Goal: Task Accomplishment & Management: Use online tool/utility

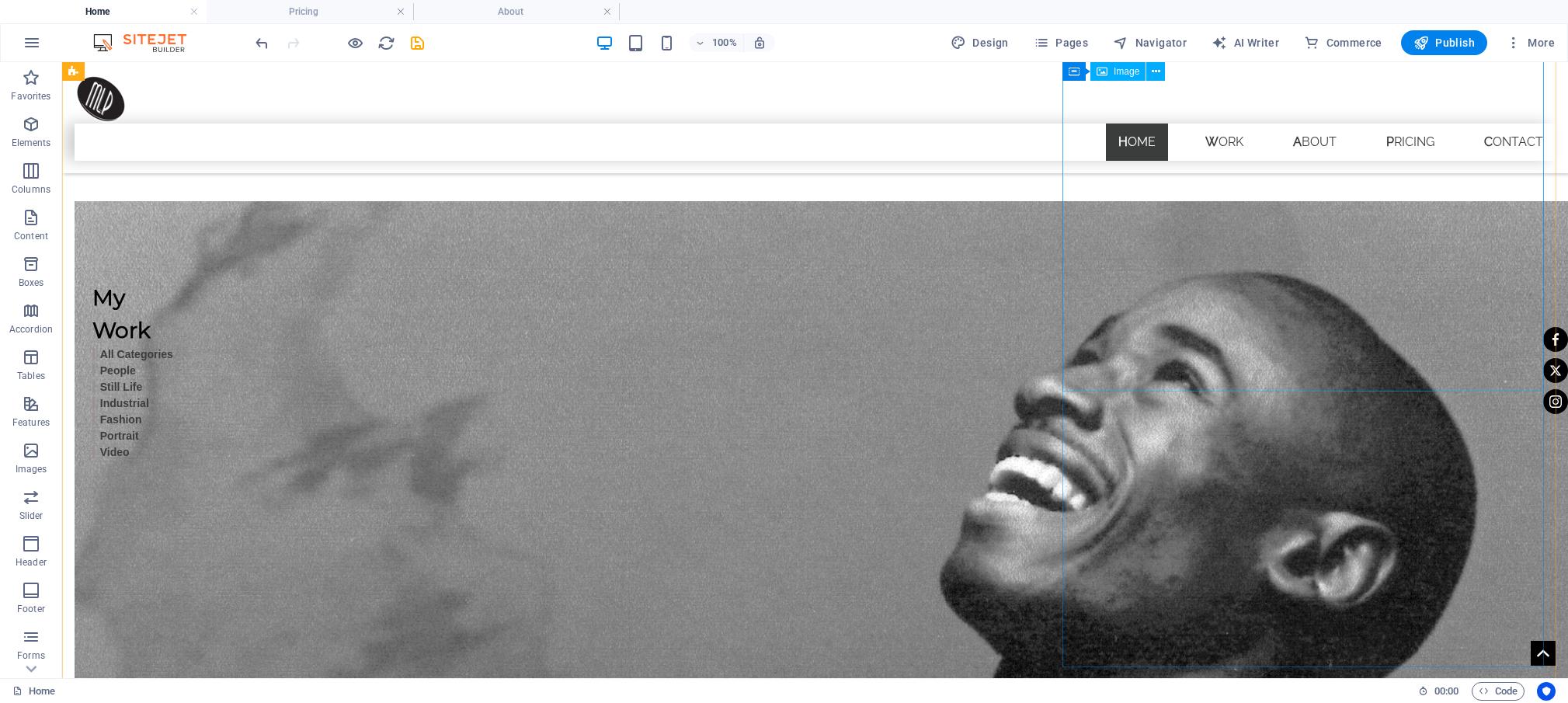
scroll to position [1413, 0]
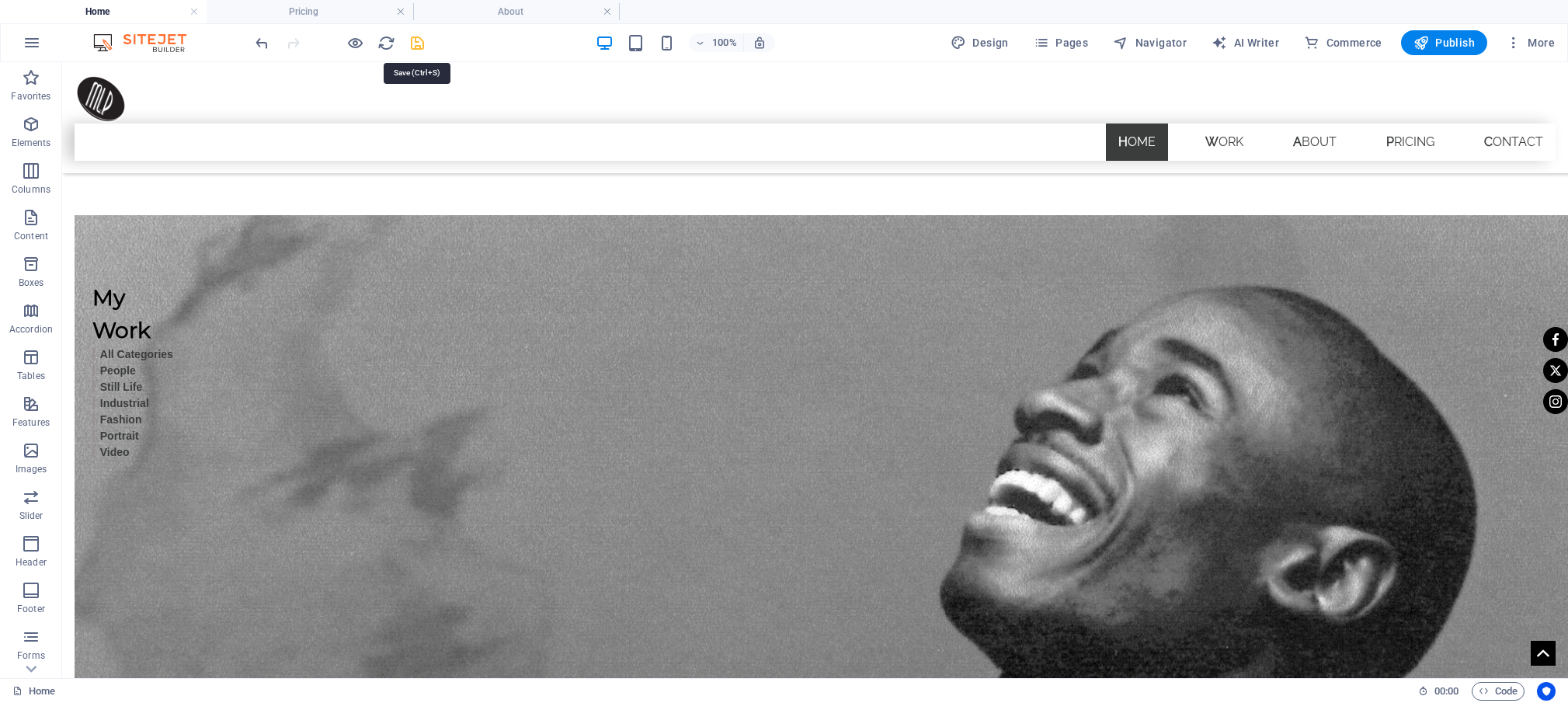
click at [413, 42] on icon "save" at bounding box center [417, 43] width 18 height 18
click at [356, 41] on icon "button" at bounding box center [355, 43] width 18 height 18
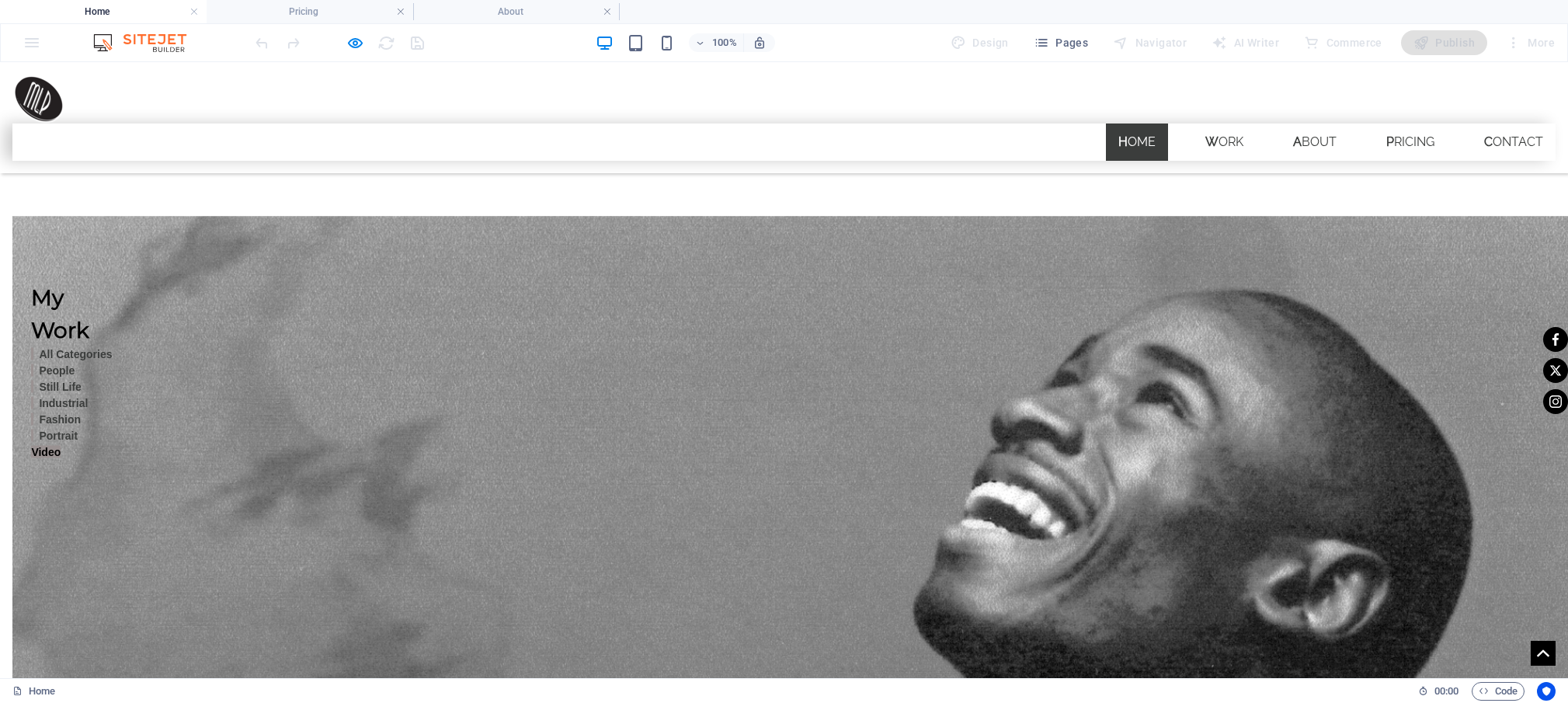
click at [47, 454] on strong "Video" at bounding box center [45, 452] width 30 height 13
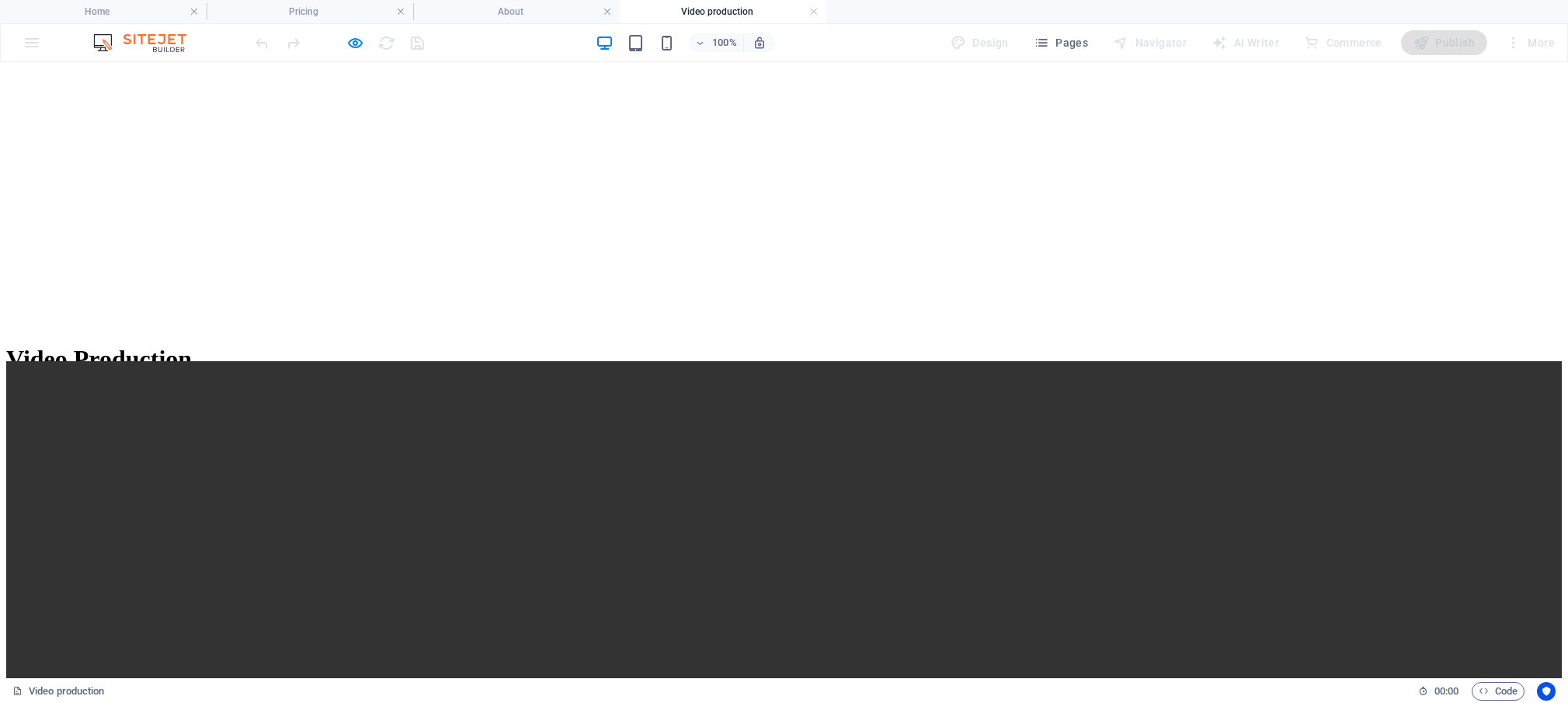
scroll to position [787, 0]
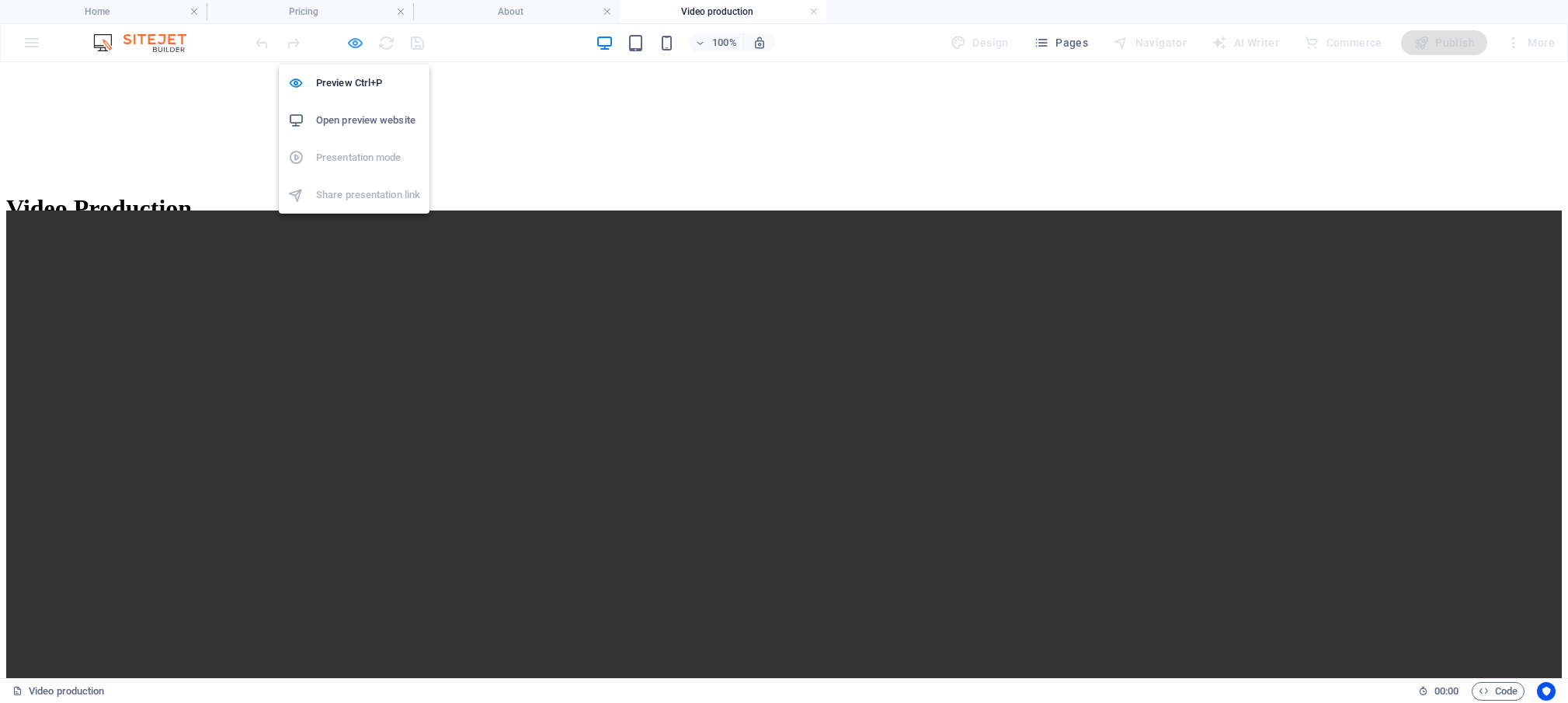
click at [352, 48] on icon "button" at bounding box center [355, 43] width 18 height 18
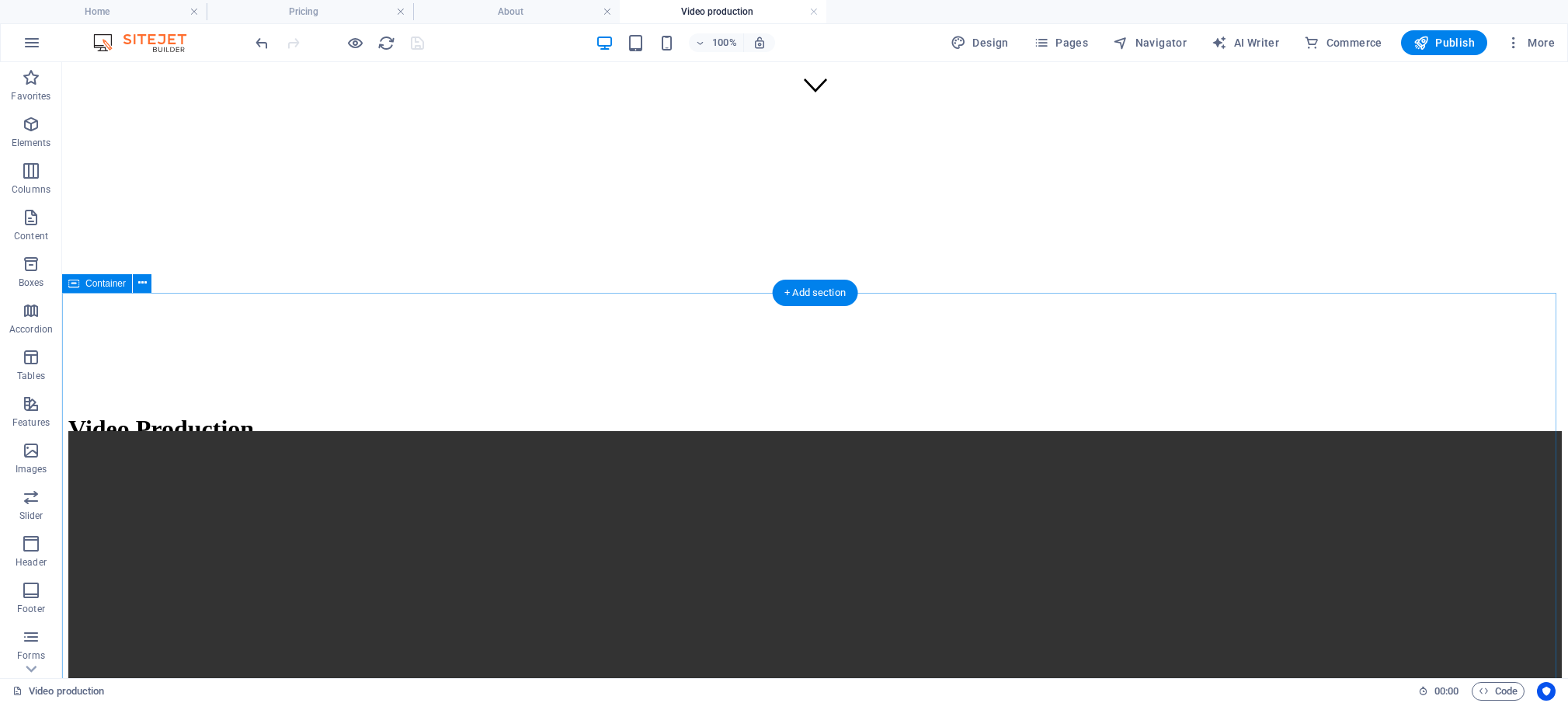
scroll to position [563, 0]
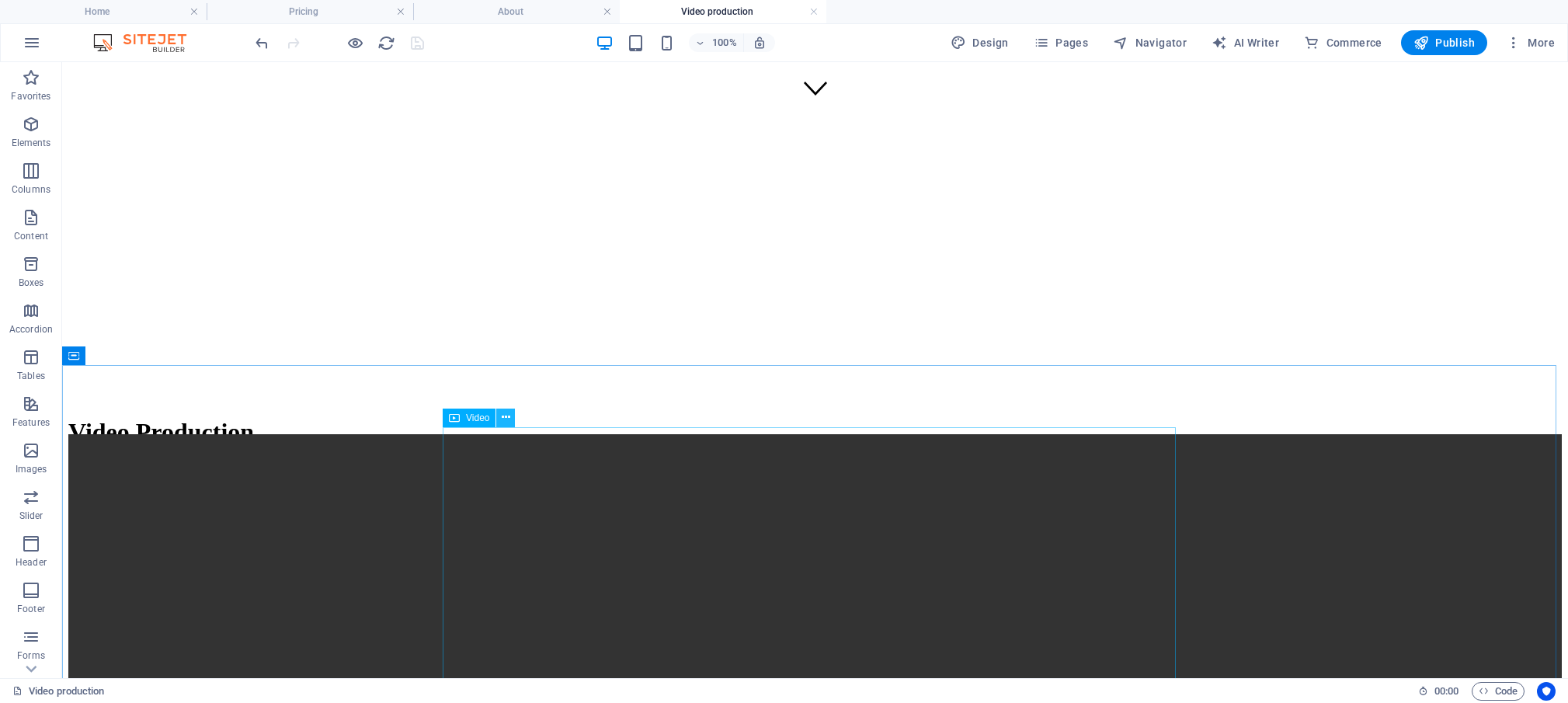
click at [506, 418] on icon at bounding box center [506, 417] width 9 height 16
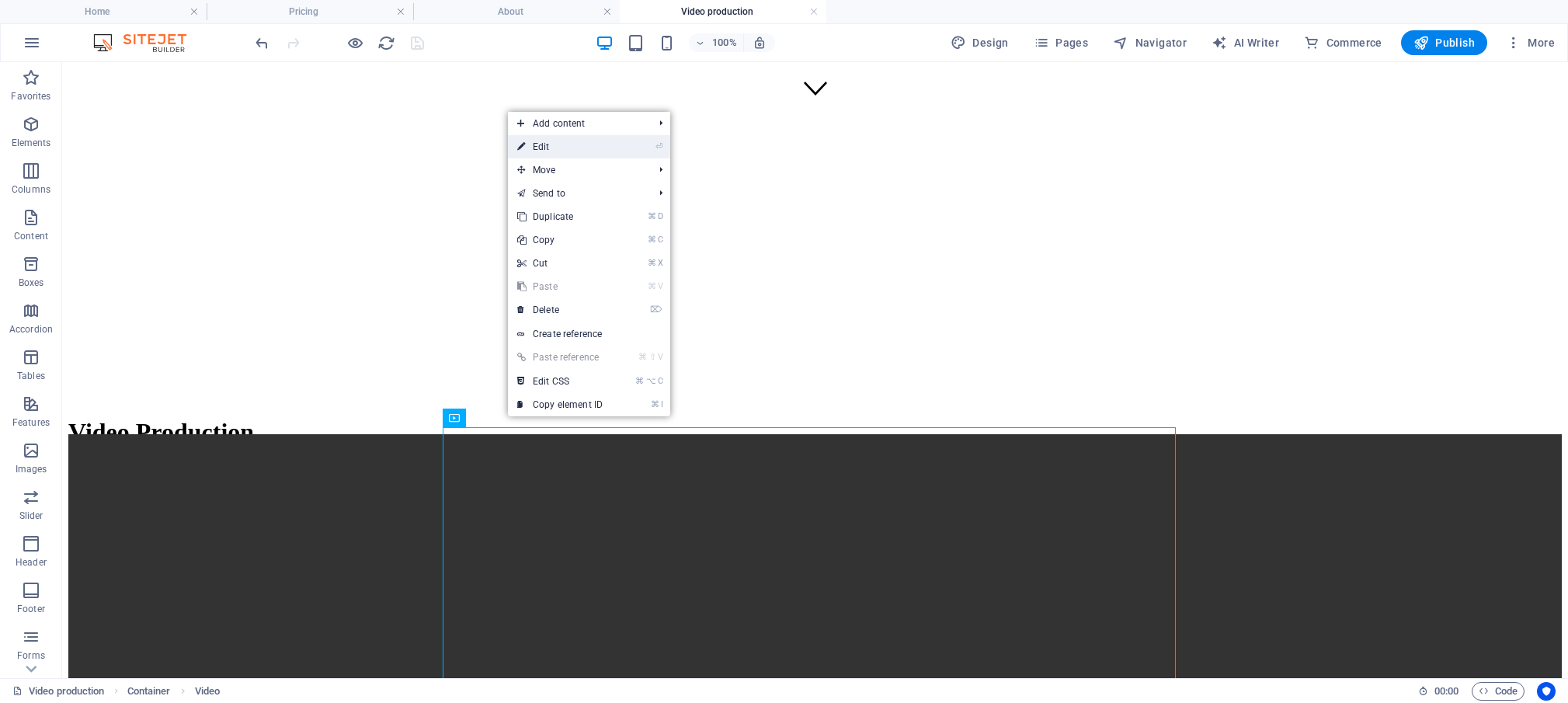
click at [553, 147] on link "⏎ Edit" at bounding box center [560, 146] width 104 height 23
select select "%"
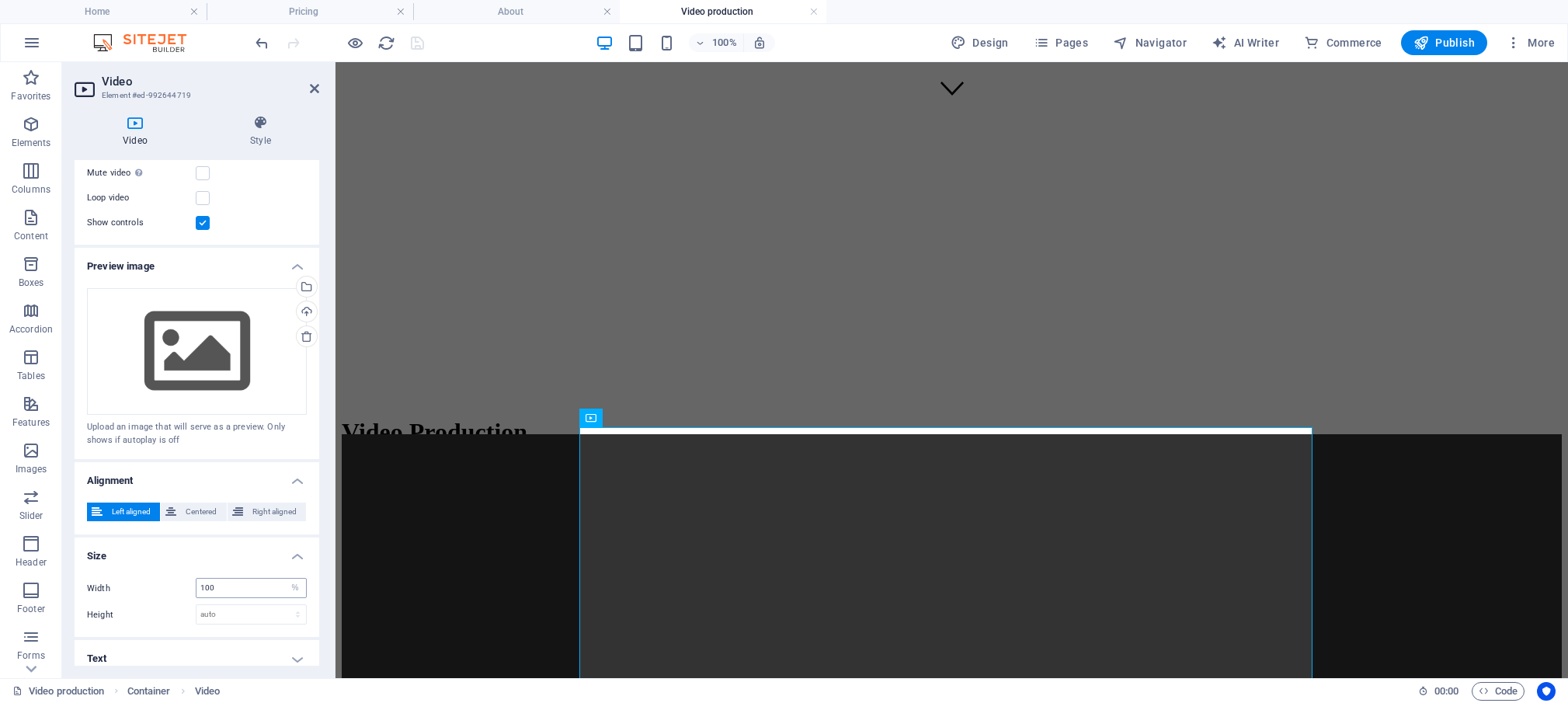
scroll to position [211, 0]
click at [288, 551] on h4 "Size" at bounding box center [196, 550] width 245 height 28
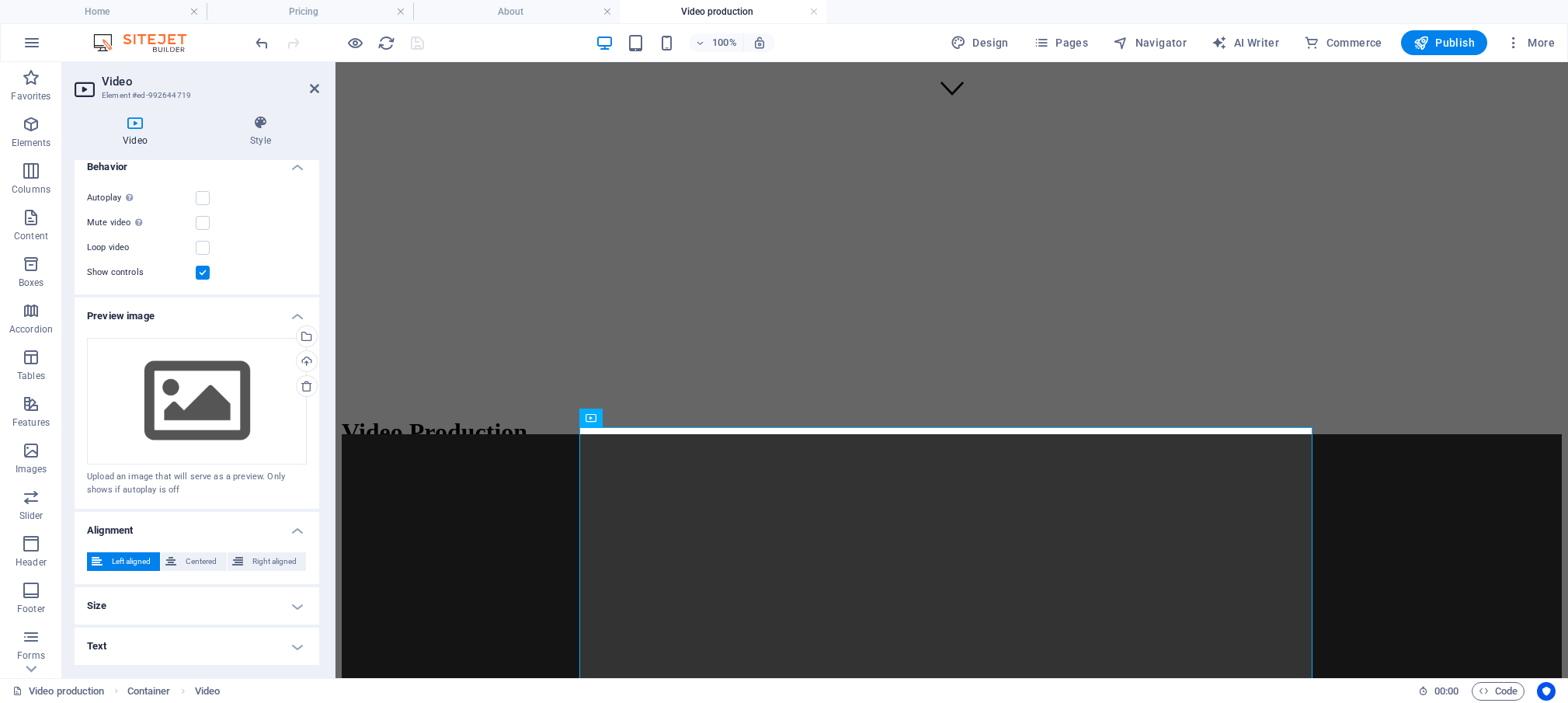
scroll to position [153, 0]
click at [283, 528] on h4 "Alignment" at bounding box center [196, 532] width 245 height 28
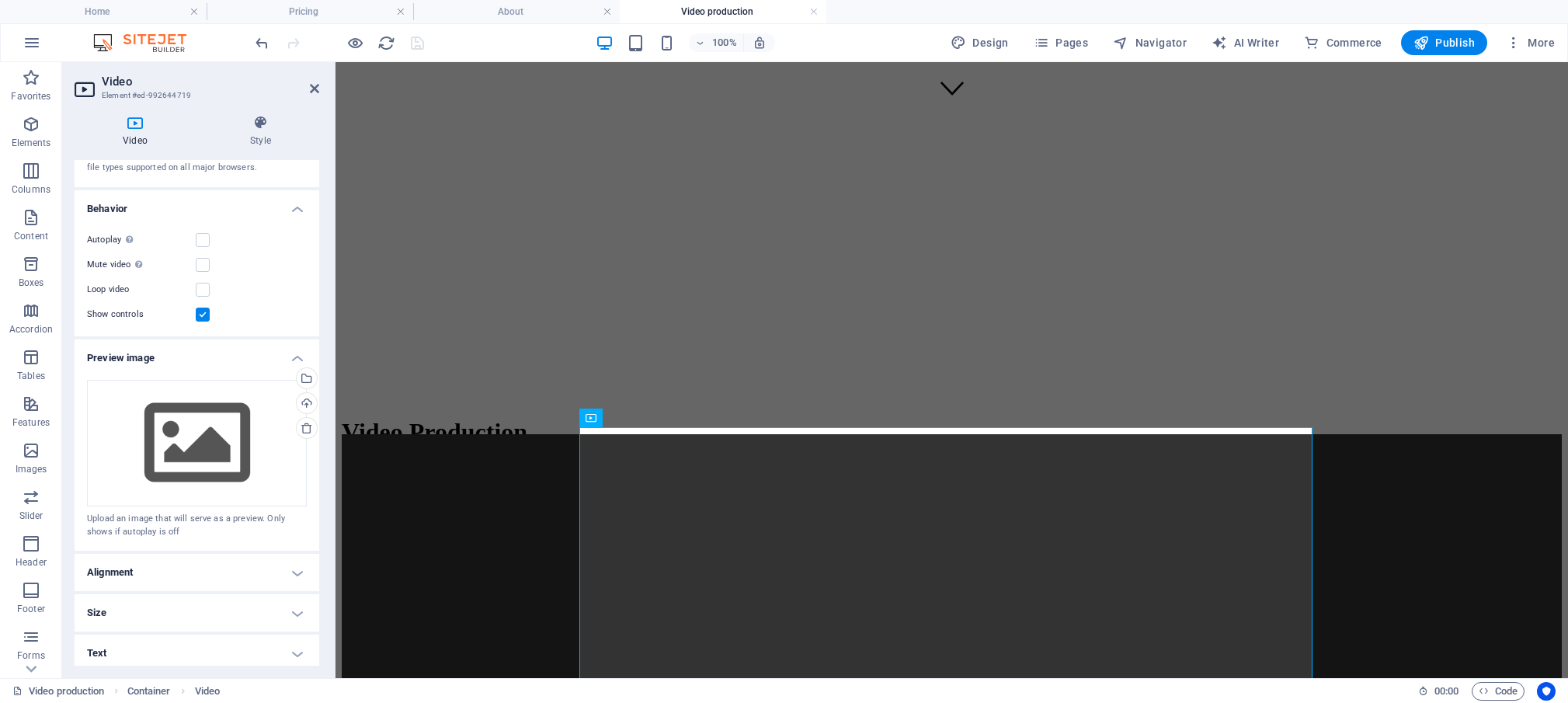
click at [285, 607] on h4 "Size" at bounding box center [196, 613] width 245 height 38
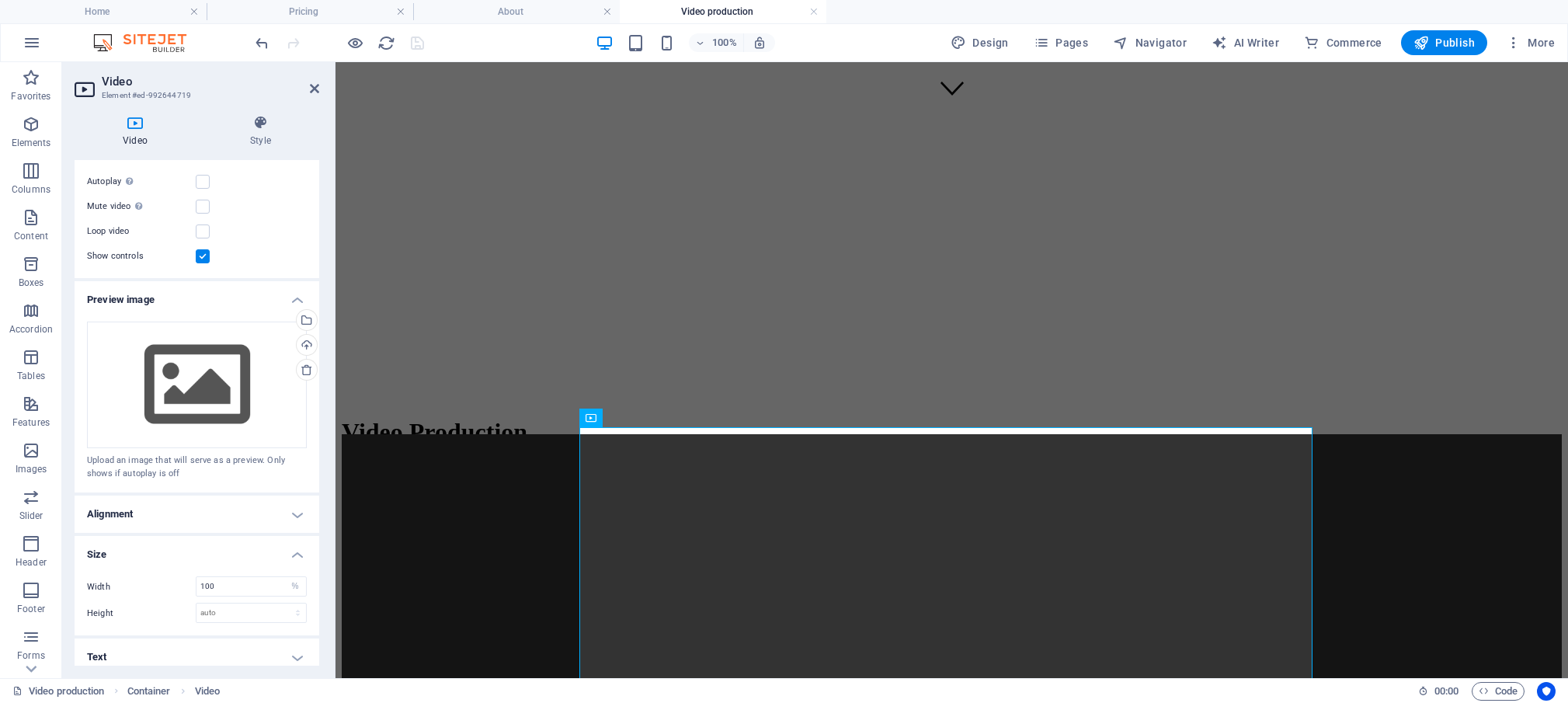
scroll to position [180, 0]
click at [282, 543] on h4 "Size" at bounding box center [196, 546] width 245 height 28
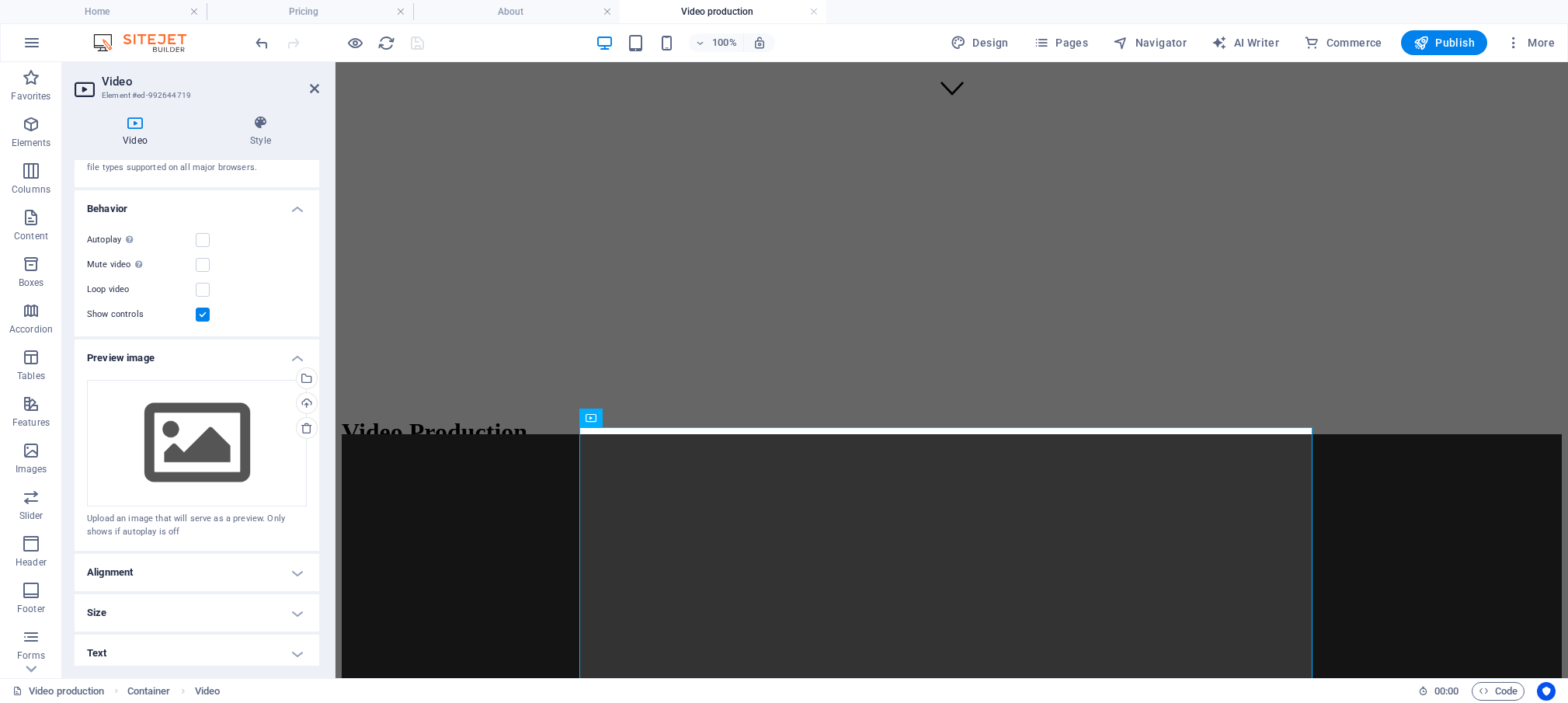
click at [289, 649] on h4 "Text" at bounding box center [196, 653] width 245 height 38
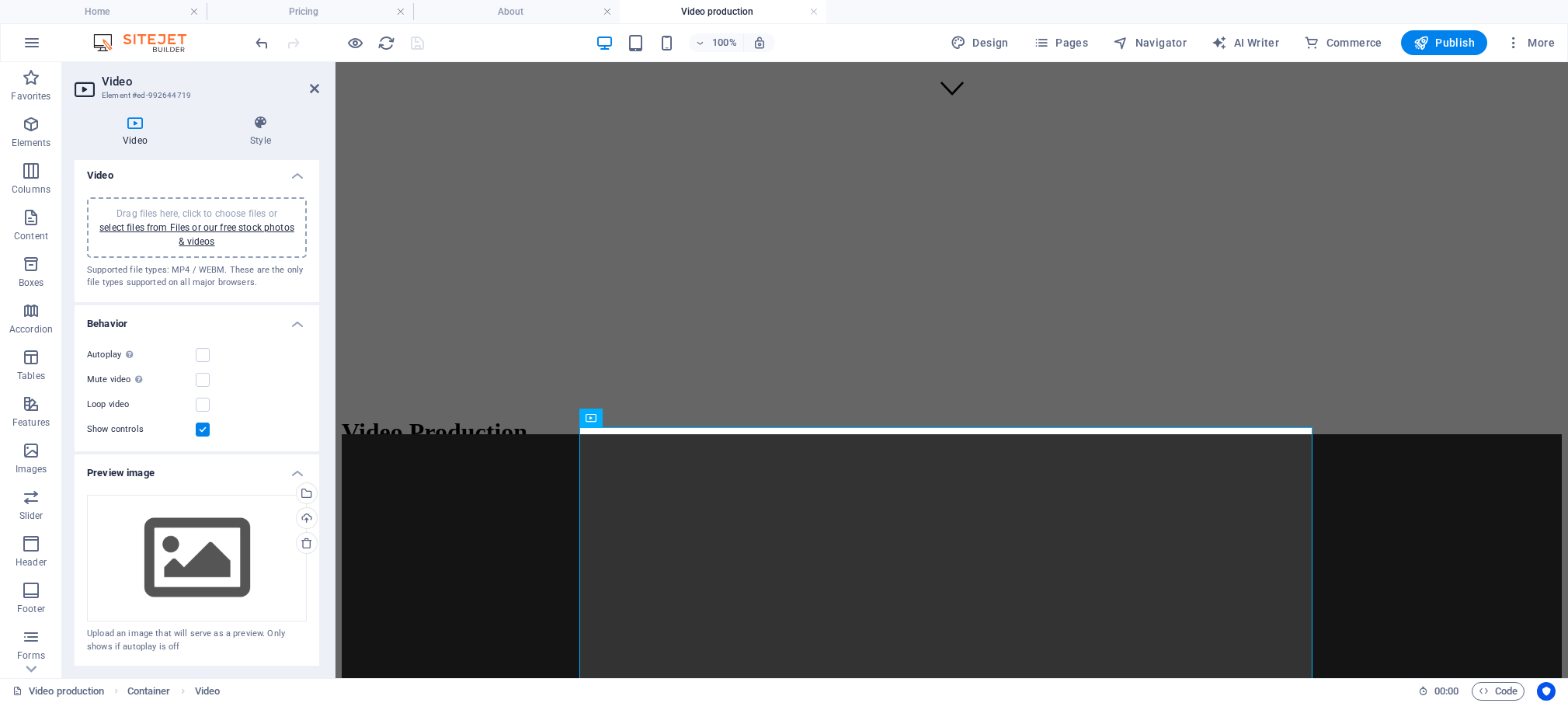
scroll to position [0, 0]
